Goal: Information Seeking & Learning: Learn about a topic

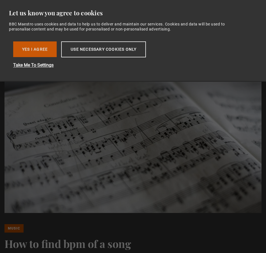
click at [35, 46] on button "Yes I Agree" at bounding box center [34, 49] width 43 height 16
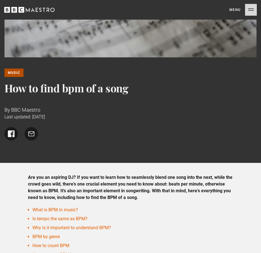
scroll to position [280, 0]
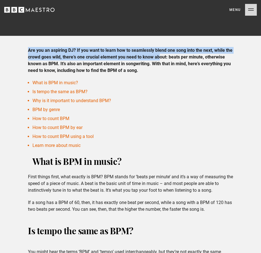
drag, startPoint x: 25, startPoint y: 51, endPoint x: 159, endPoint y: 59, distance: 133.9
click at [159, 59] on div "Are you an aspiring DJ? If you want to learn how to seamlessly blend one song i…" at bounding box center [131, 130] width 214 height 166
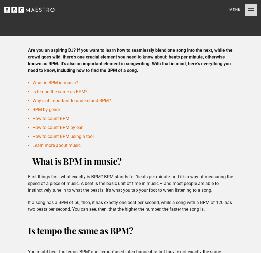
click at [172, 74] on p "Are you an aspiring DJ? If you want to learn how to seamlessly blend one song i…" at bounding box center [130, 60] width 205 height 27
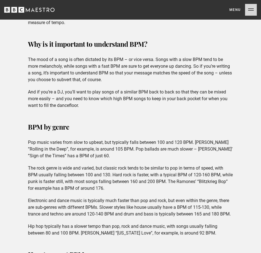
scroll to position [588, 0]
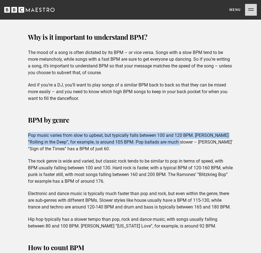
drag, startPoint x: 29, startPoint y: 125, endPoint x: 173, endPoint y: 136, distance: 144.2
click at [173, 136] on div "BPM by genre Pop music varies from slow to upbeat, but typically falls between …" at bounding box center [131, 171] width 214 height 117
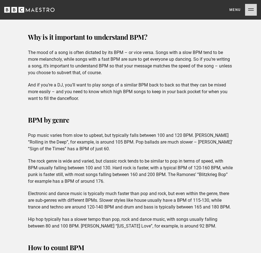
click at [166, 150] on div "BPM by genre Pop music varies from slow to upbeat, but typically falls between …" at bounding box center [131, 171] width 214 height 117
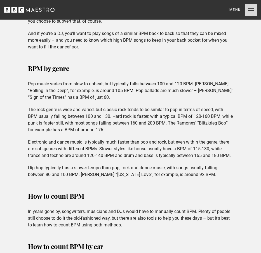
scroll to position [756, 0]
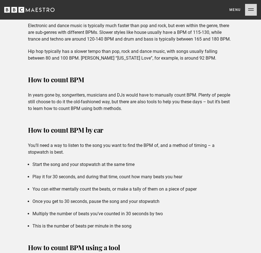
drag, startPoint x: 30, startPoint y: 89, endPoint x: 187, endPoint y: 106, distance: 157.6
click at [204, 106] on div "How to count BPM In years gone by, songwriters, musicians and DJs would have to…" at bounding box center [131, 151] width 214 height 157
click at [176, 108] on div "How to count BPM In years gone by, songwriters, musicians and DJs would have to…" at bounding box center [131, 151] width 214 height 157
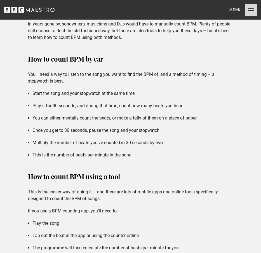
scroll to position [840, 0]
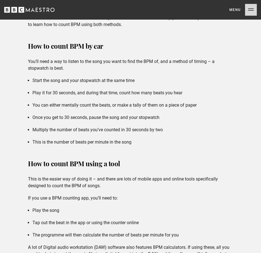
drag, startPoint x: 28, startPoint y: 55, endPoint x: 136, endPoint y: 59, distance: 107.9
click at [136, 59] on p "You’ll need a way to listen to the song you want to find the BPM of, and a meth…" at bounding box center [130, 64] width 205 height 13
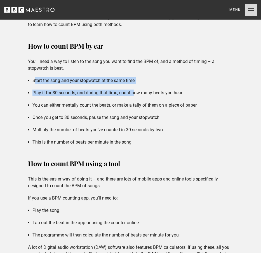
drag, startPoint x: 35, startPoint y: 70, endPoint x: 135, endPoint y: 80, distance: 100.7
click at [135, 80] on div "How to count BPM In years gone by, songwriters, musicians and DJs would have to…" at bounding box center [131, 67] width 214 height 157
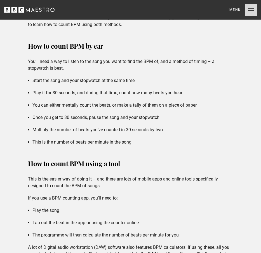
click at [160, 80] on div "How to count BPM In years gone by, songwriters, musicians and DJs would have to…" at bounding box center [131, 67] width 214 height 157
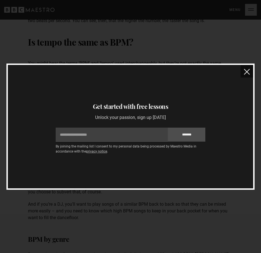
scroll to position [392, 0]
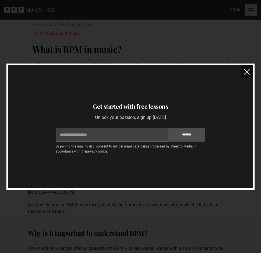
click at [247, 73] on img "close" at bounding box center [247, 72] width 6 height 6
